Goal: Browse casually: Explore the website without a specific task or goal

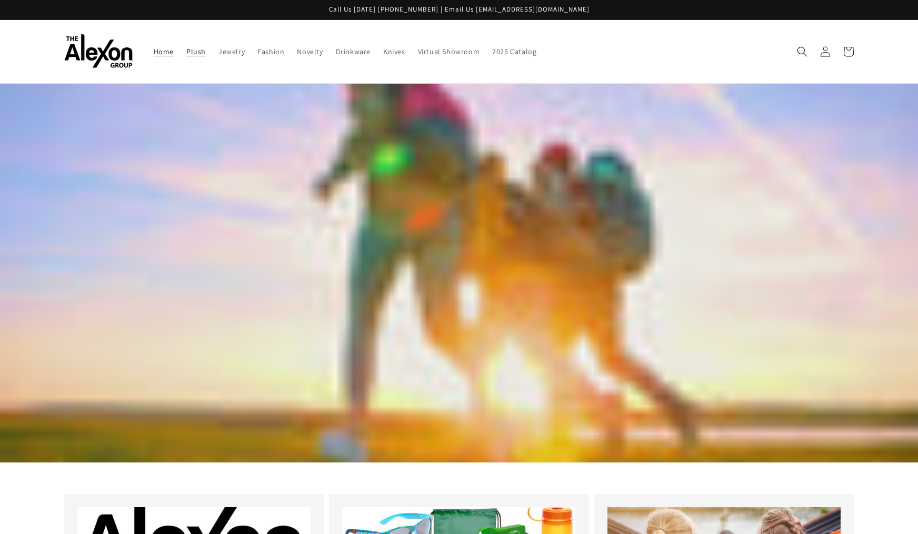
click at [186, 47] on span "Plush" at bounding box center [195, 51] width 19 height 9
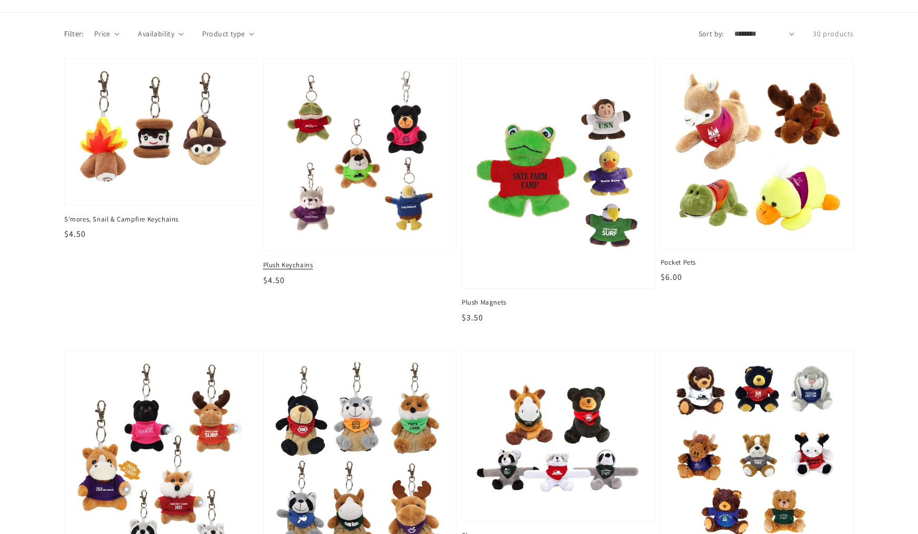
scroll to position [72, 0]
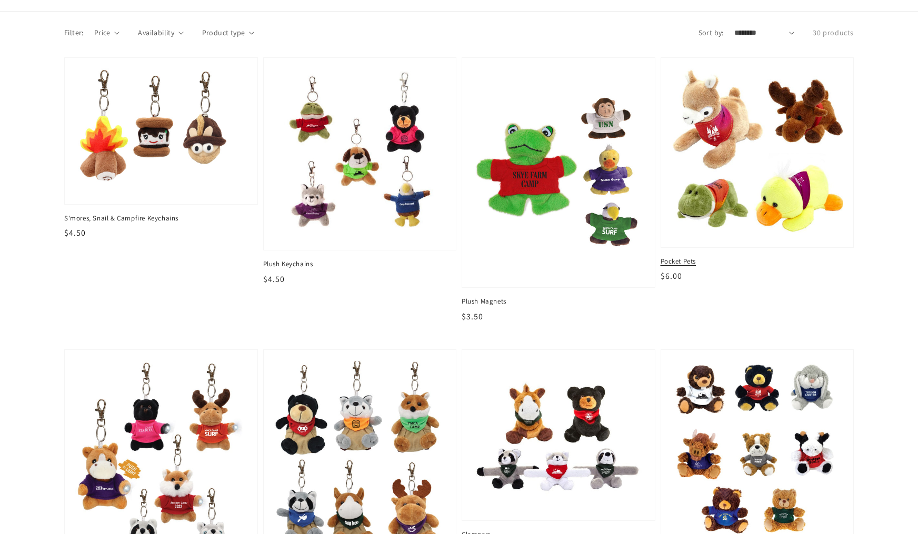
click at [750, 188] on img at bounding box center [757, 153] width 176 height 174
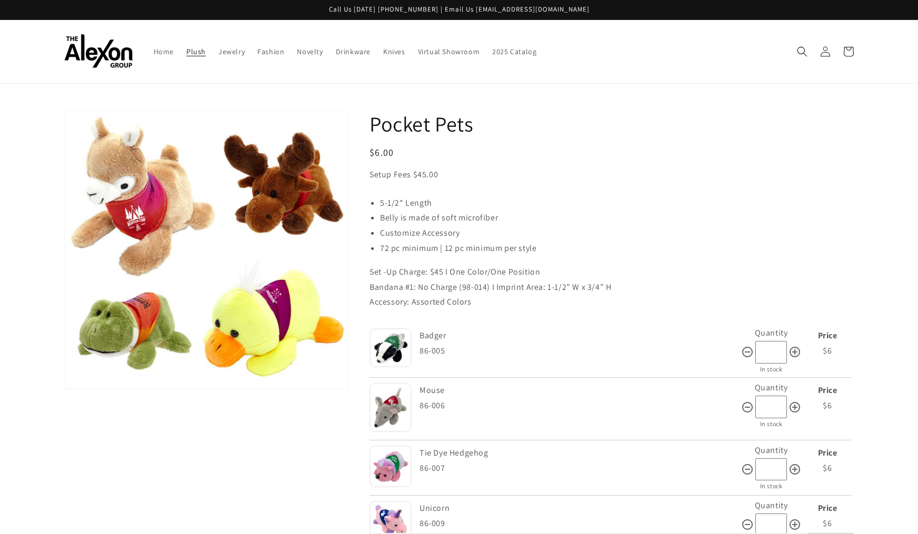
click at [186, 47] on span "Plush" at bounding box center [195, 51] width 19 height 9
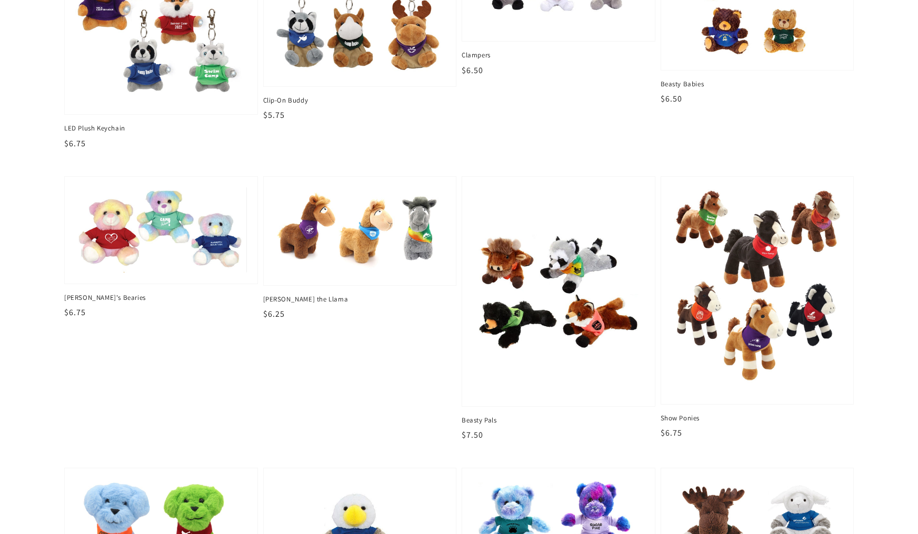
scroll to position [553, 0]
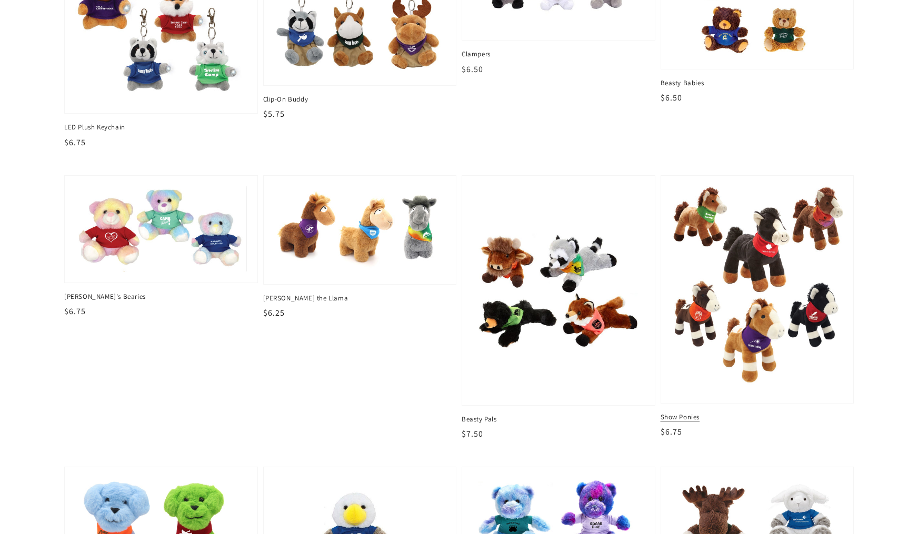
click at [685, 413] on span "Show Ponies" at bounding box center [757, 417] width 194 height 9
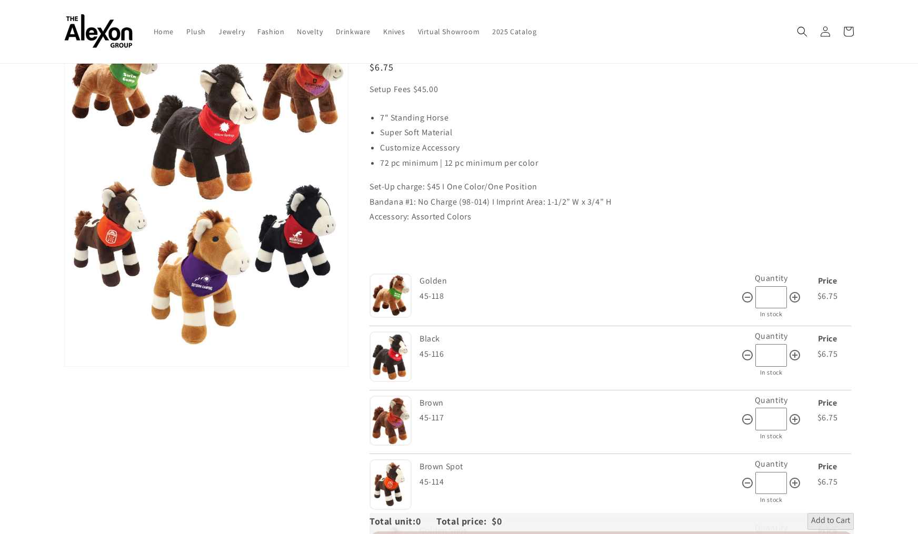
scroll to position [82, 0]
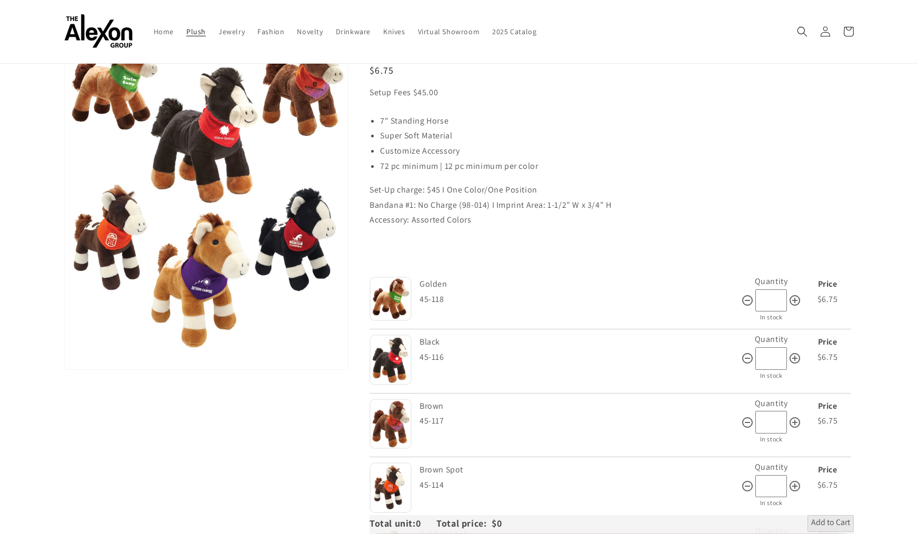
click at [186, 28] on span "Plush" at bounding box center [195, 31] width 19 height 9
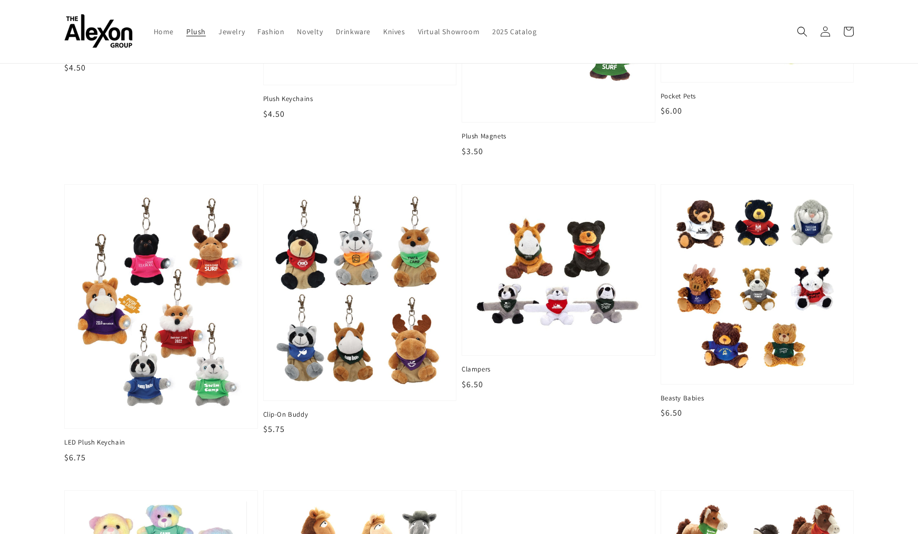
scroll to position [192, 0]
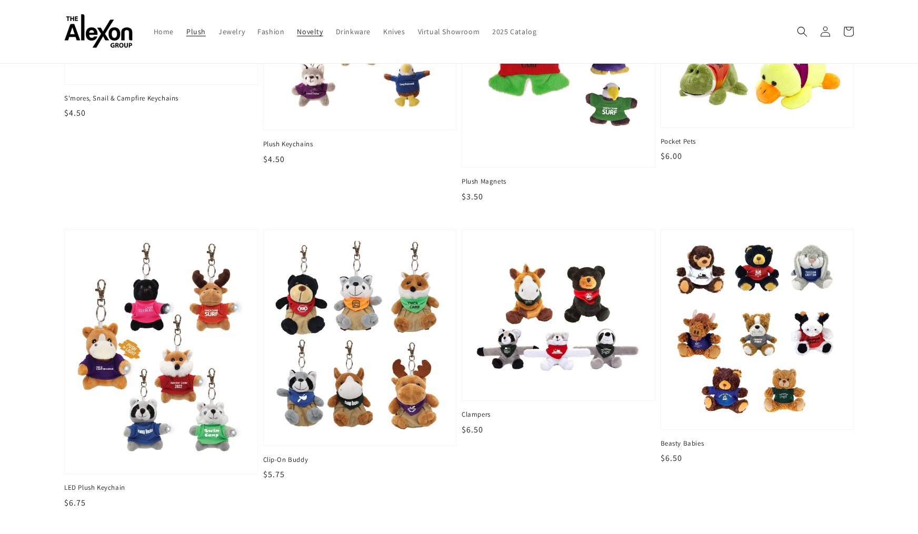
click at [297, 27] on span "Novelty" at bounding box center [310, 31] width 26 height 9
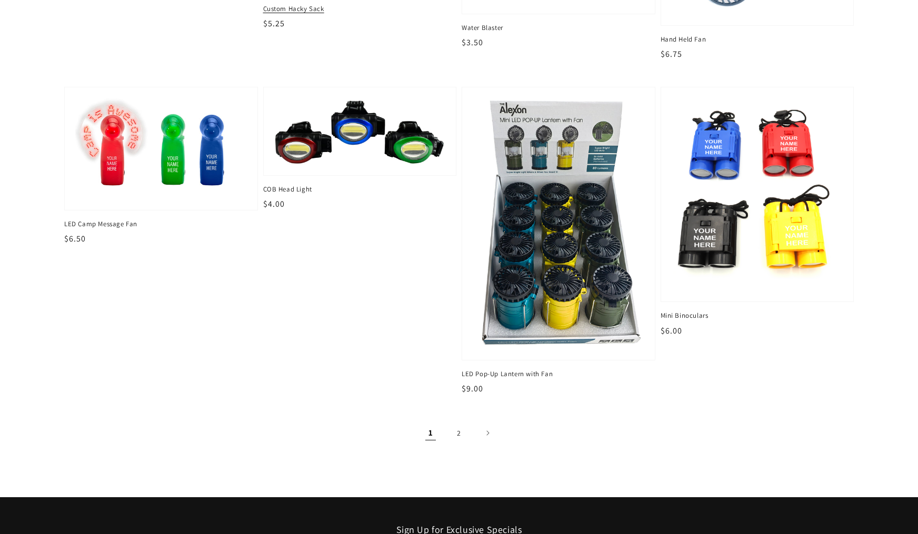
scroll to position [1498, 0]
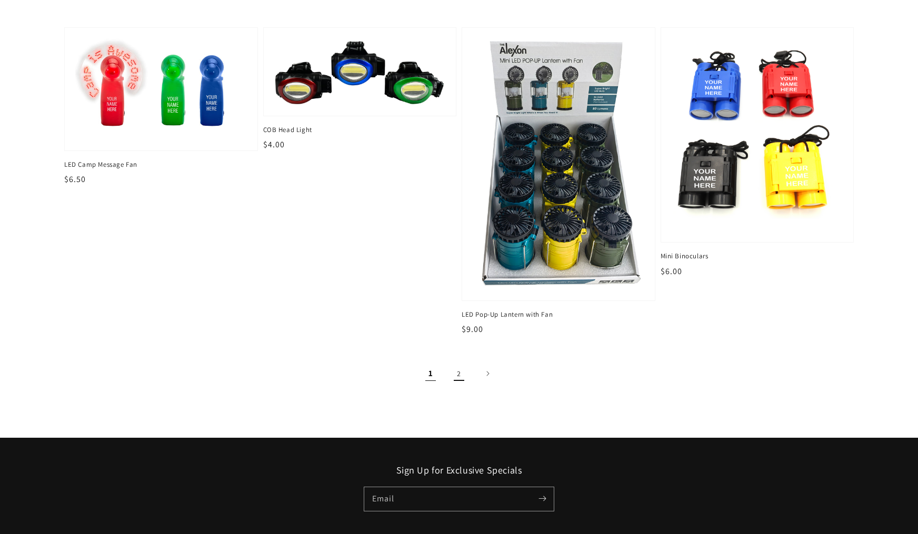
click at [461, 364] on link "2" at bounding box center [458, 373] width 23 height 23
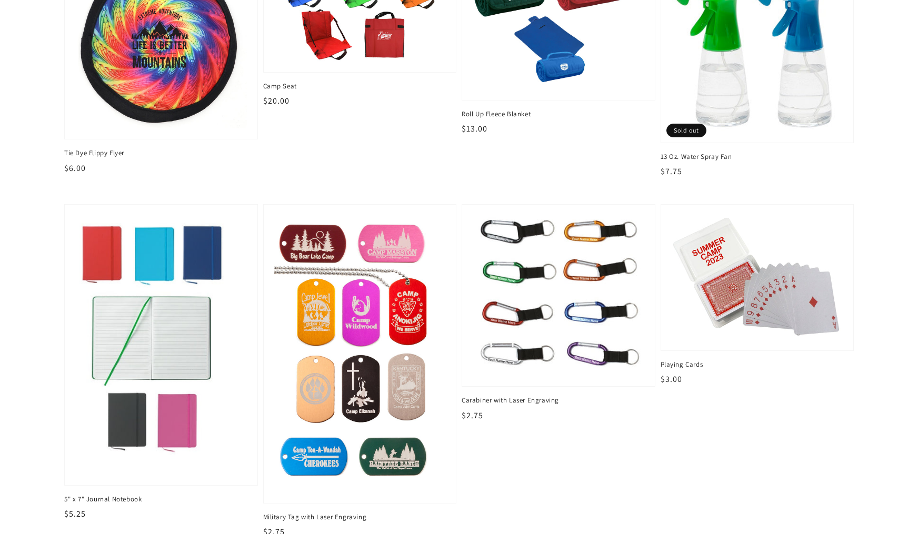
scroll to position [186, 0]
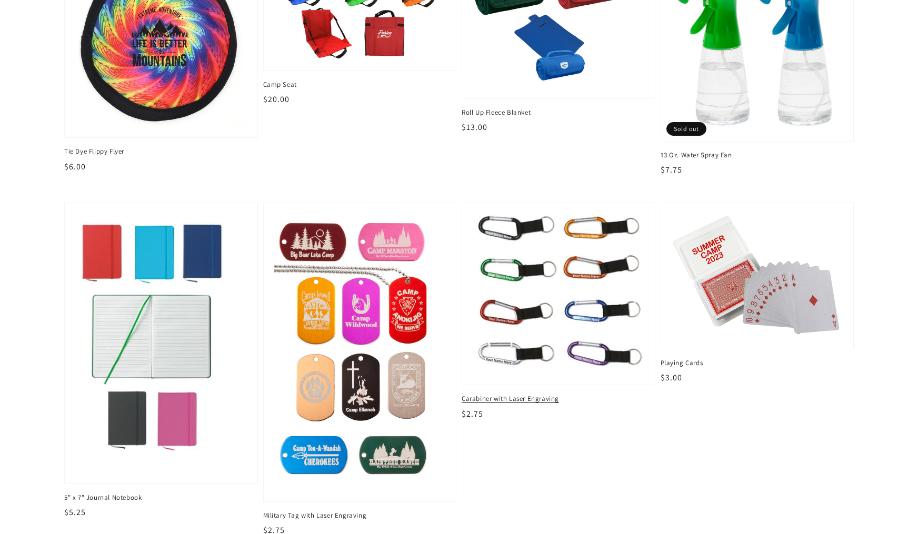
click at [511, 394] on span "Carabiner with Laser Engraving" at bounding box center [558, 398] width 194 height 9
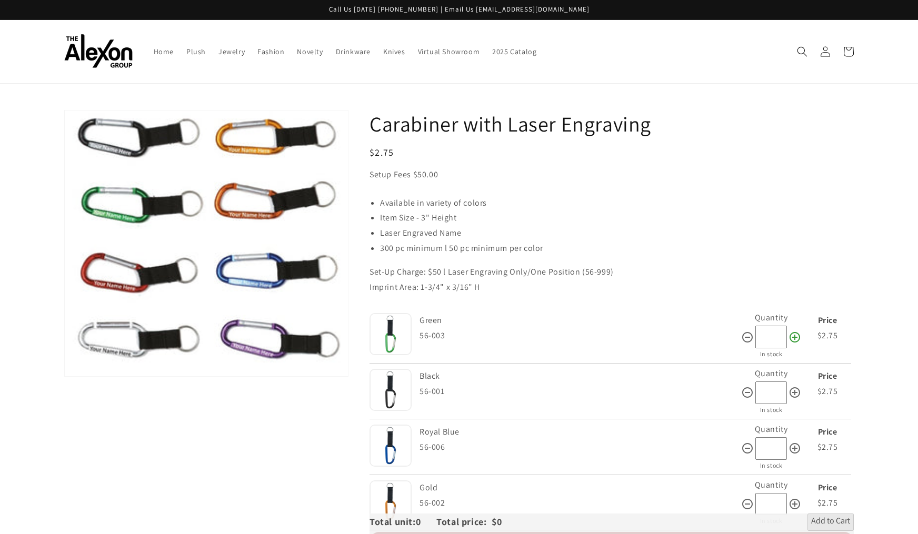
click at [793, 331] on icon at bounding box center [794, 337] width 13 height 13
type input "**"
click at [797, 386] on icon at bounding box center [794, 392] width 13 height 13
type input "**"
click at [797, 442] on icon at bounding box center [794, 448] width 13 height 13
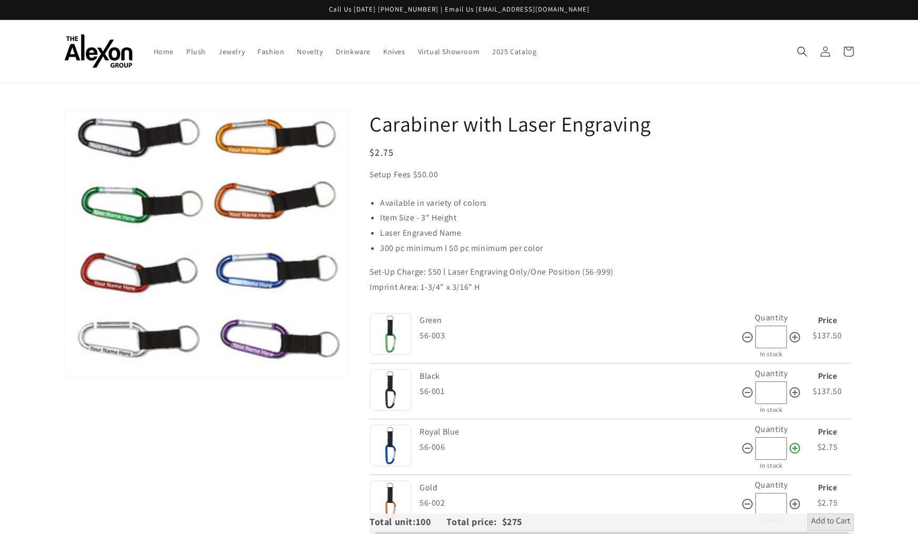
type input "**"
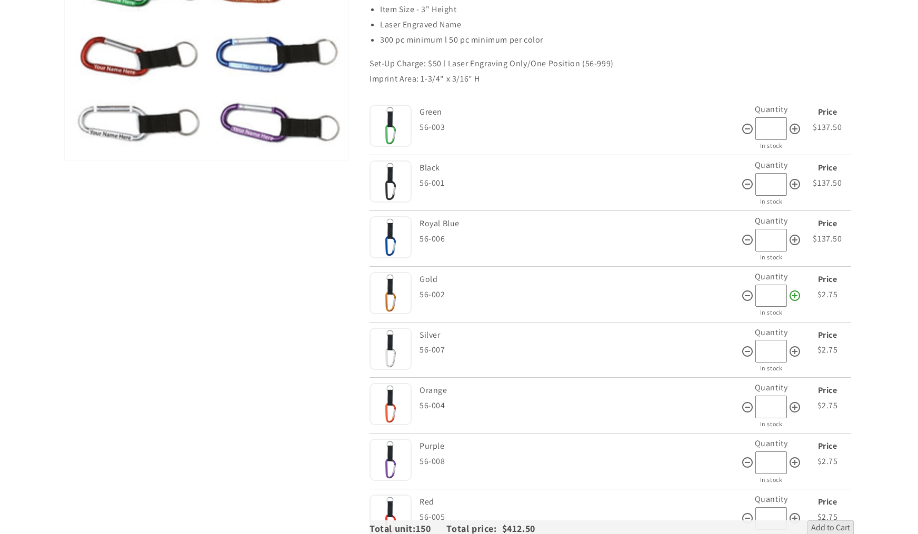
scroll to position [225, 0]
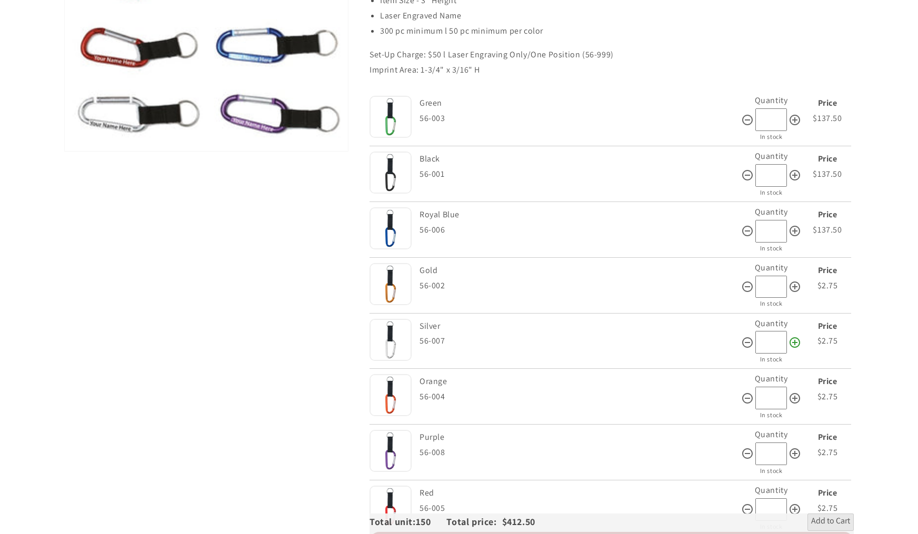
click at [792, 337] on icon at bounding box center [794, 342] width 11 height 11
type input "**"
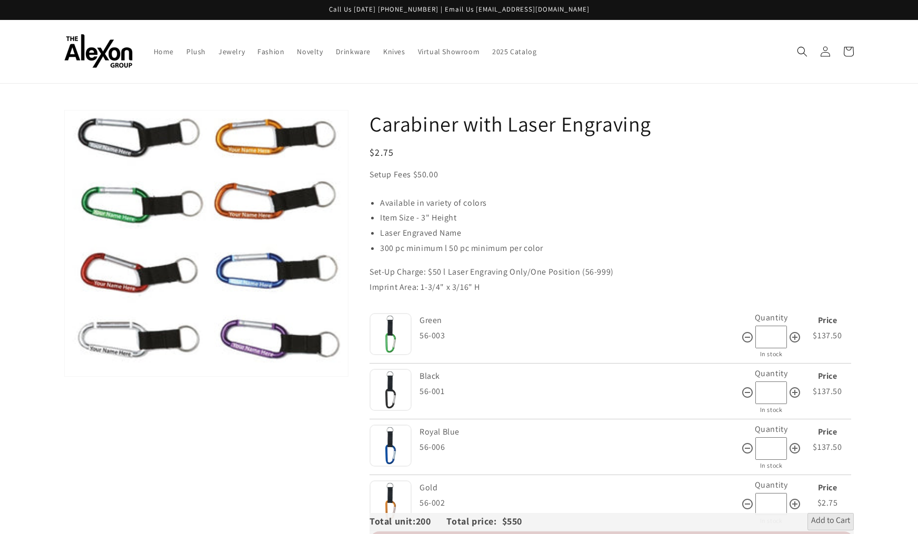
scroll to position [0, 0]
click at [745, 331] on icon at bounding box center [747, 337] width 13 height 13
type input "*"
click at [748, 387] on icon at bounding box center [747, 392] width 11 height 11
type input "*"
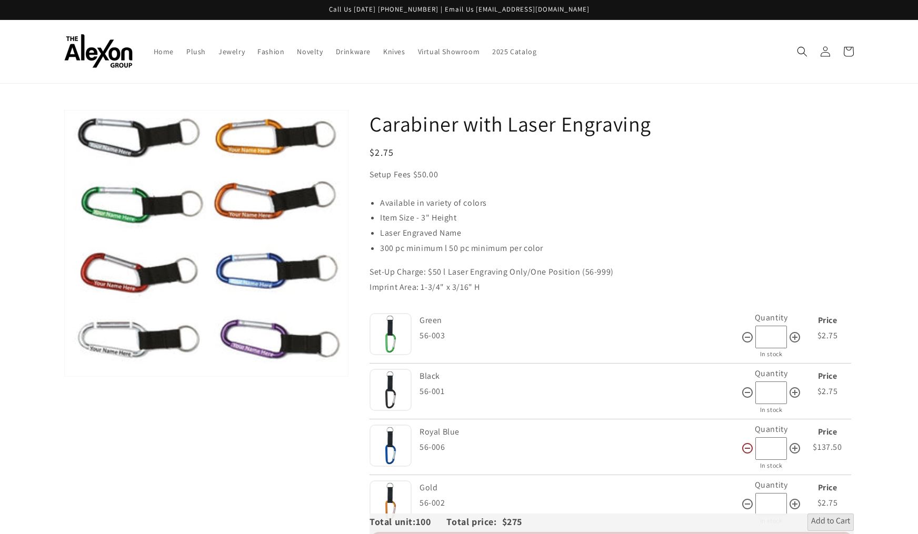
click at [749, 442] on icon at bounding box center [747, 448] width 13 height 13
type input "*"
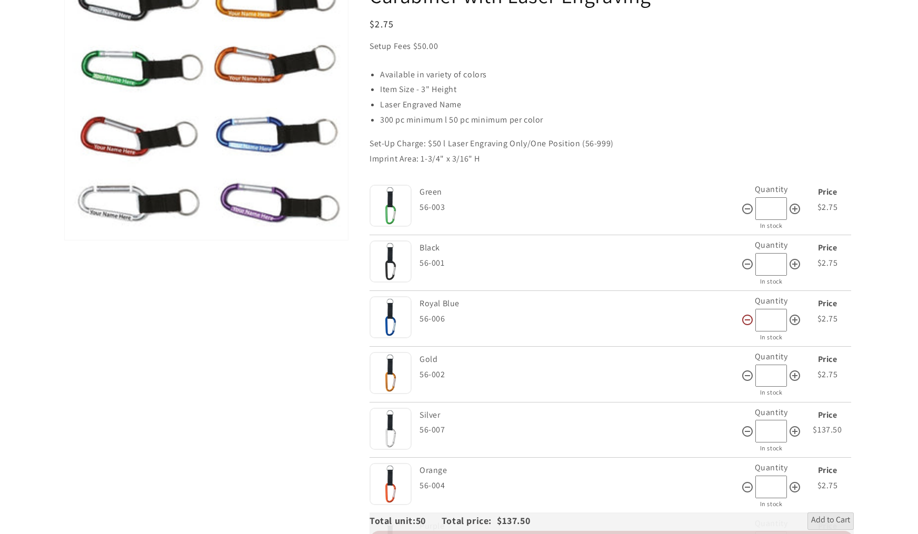
scroll to position [137, 0]
click at [749, 425] on icon at bounding box center [747, 431] width 13 height 13
type input "*"
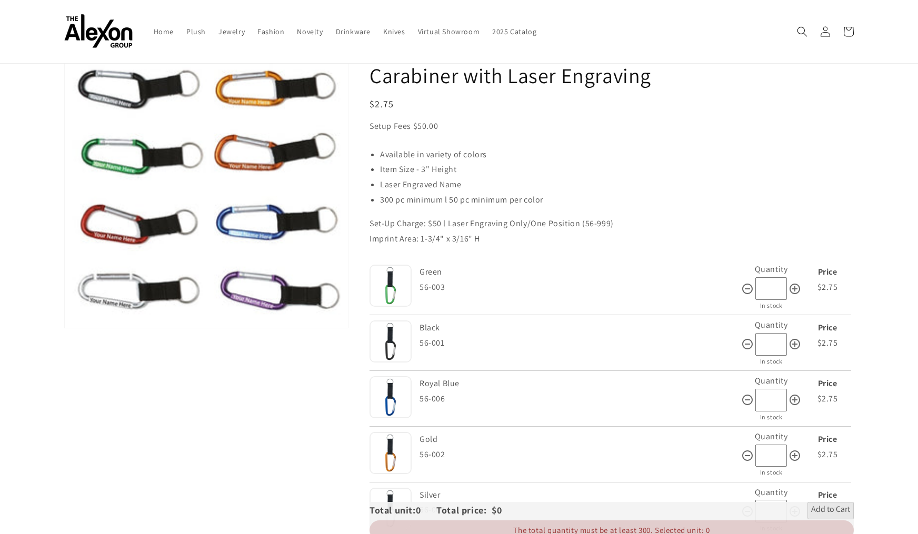
scroll to position [32, 0]
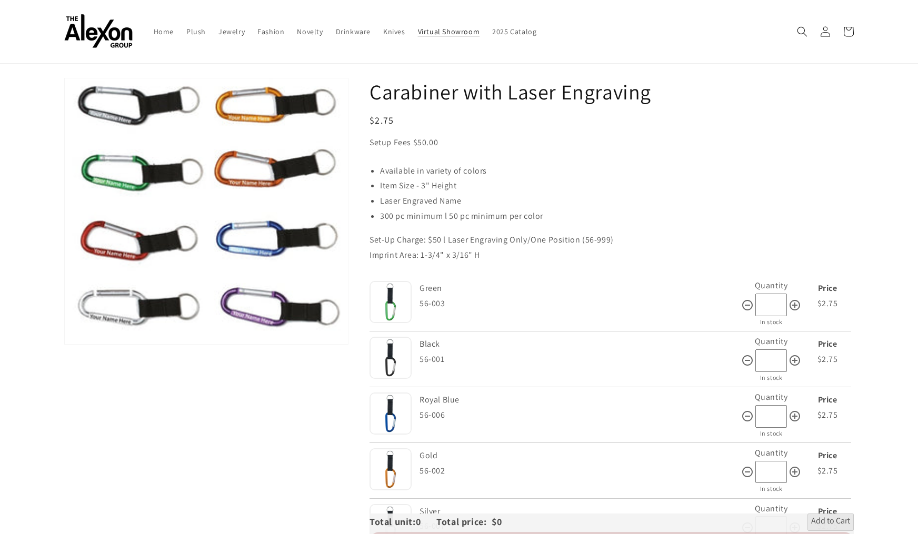
click at [419, 30] on span "Virtual Showroom" at bounding box center [449, 31] width 62 height 9
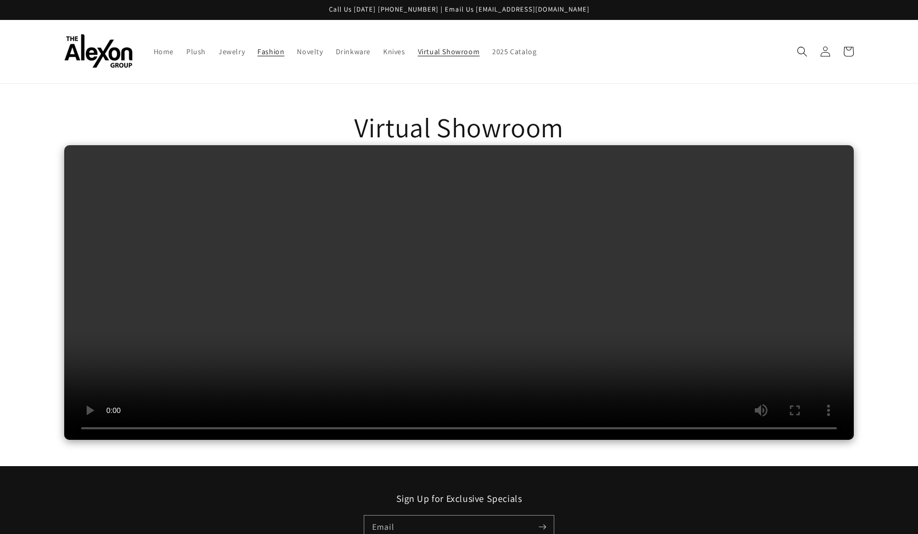
click at [257, 47] on span "Fashion" at bounding box center [270, 51] width 27 height 9
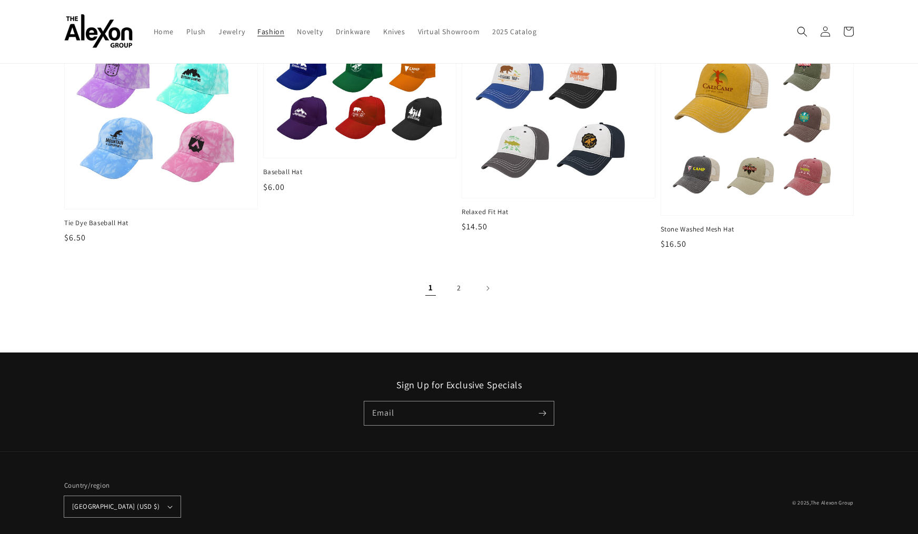
scroll to position [1369, 0]
click at [458, 277] on link "2" at bounding box center [458, 288] width 23 height 23
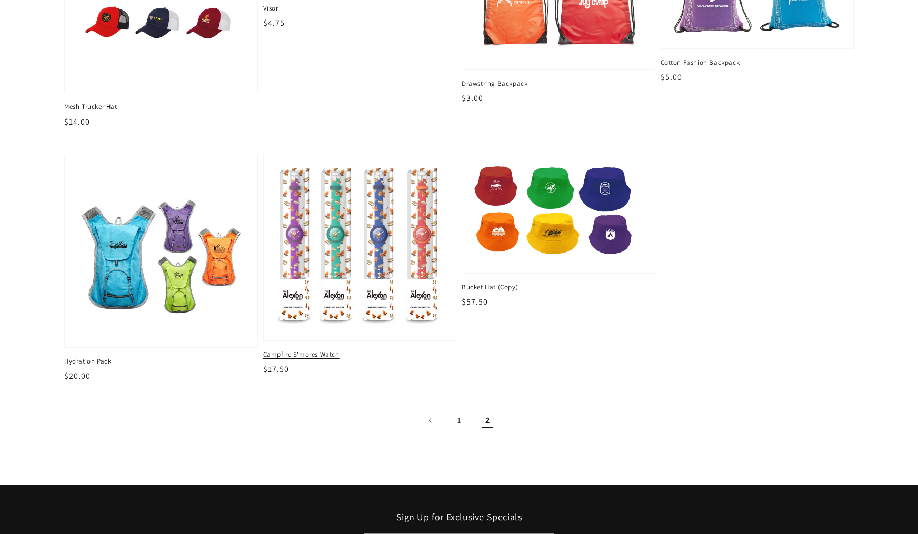
scroll to position [272, 0]
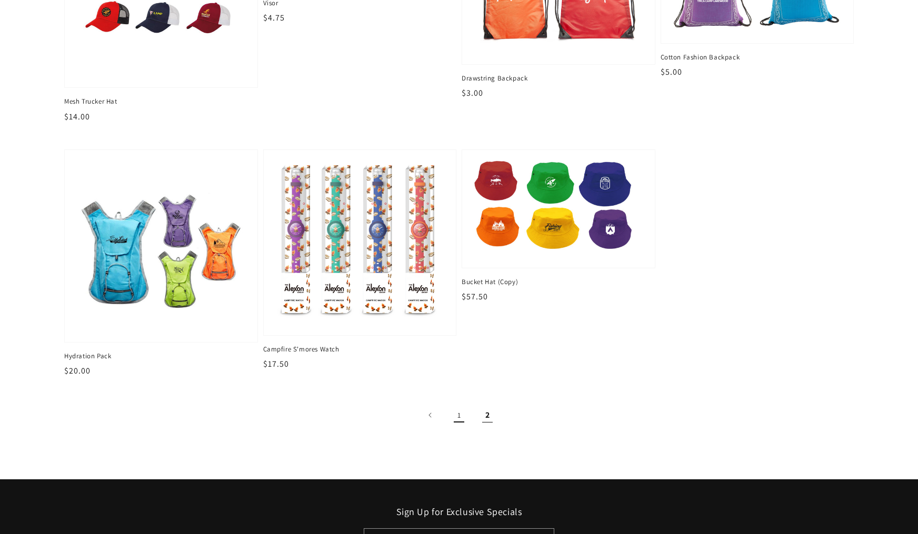
click at [460, 404] on link "1" at bounding box center [458, 415] width 23 height 23
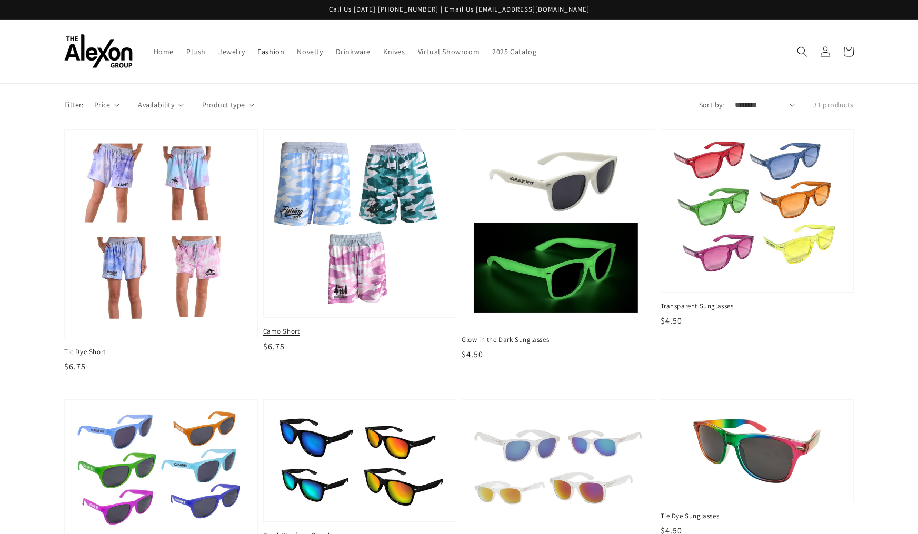
click at [272, 327] on span "Camo Short" at bounding box center [360, 331] width 194 height 9
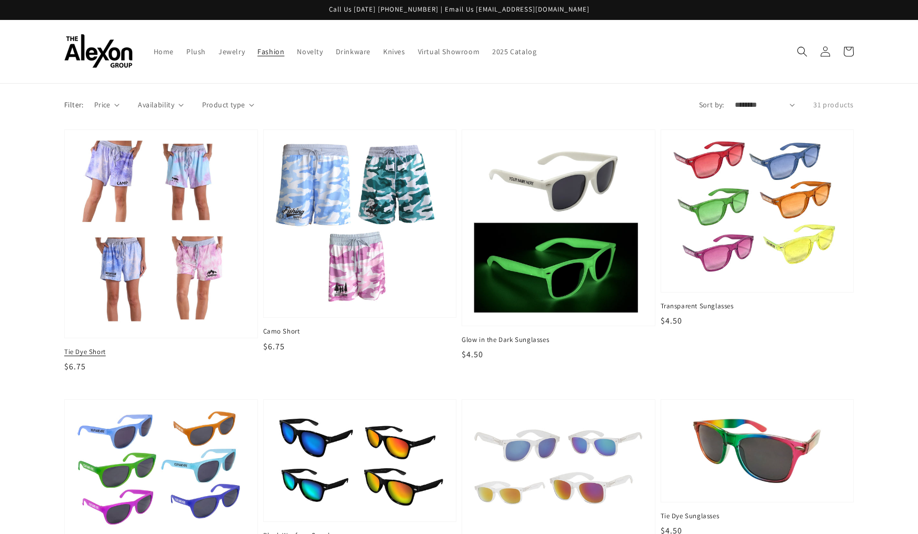
click at [182, 149] on img at bounding box center [161, 234] width 176 height 193
